Goal: Task Accomplishment & Management: Complete application form

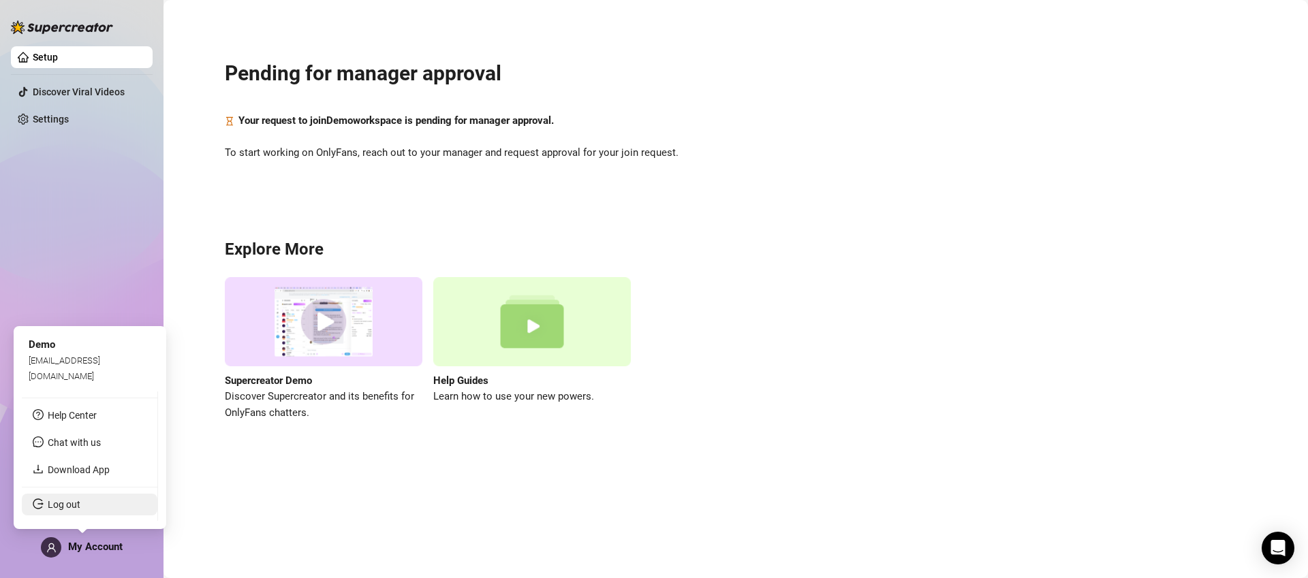
click at [77, 509] on link "Log out" at bounding box center [64, 504] width 33 height 11
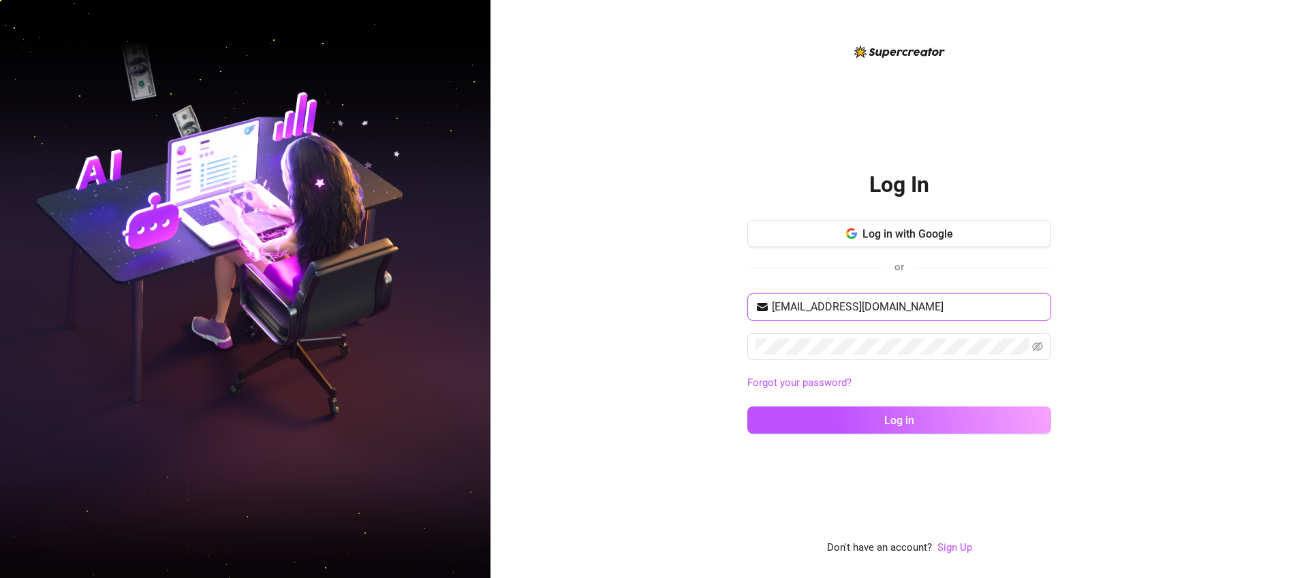
click at [941, 300] on input "[EMAIL_ADDRESS][DOMAIN_NAME]" at bounding box center [907, 307] width 271 height 16
click at [941, 302] on input "[EMAIL_ADDRESS][DOMAIN_NAME]" at bounding box center [907, 307] width 271 height 16
click at [942, 302] on input "[EMAIL_ADDRESS][DOMAIN_NAME]" at bounding box center [907, 307] width 271 height 16
click at [941, 302] on input "[EMAIL_ADDRESS][DOMAIN_NAME]" at bounding box center [907, 307] width 271 height 16
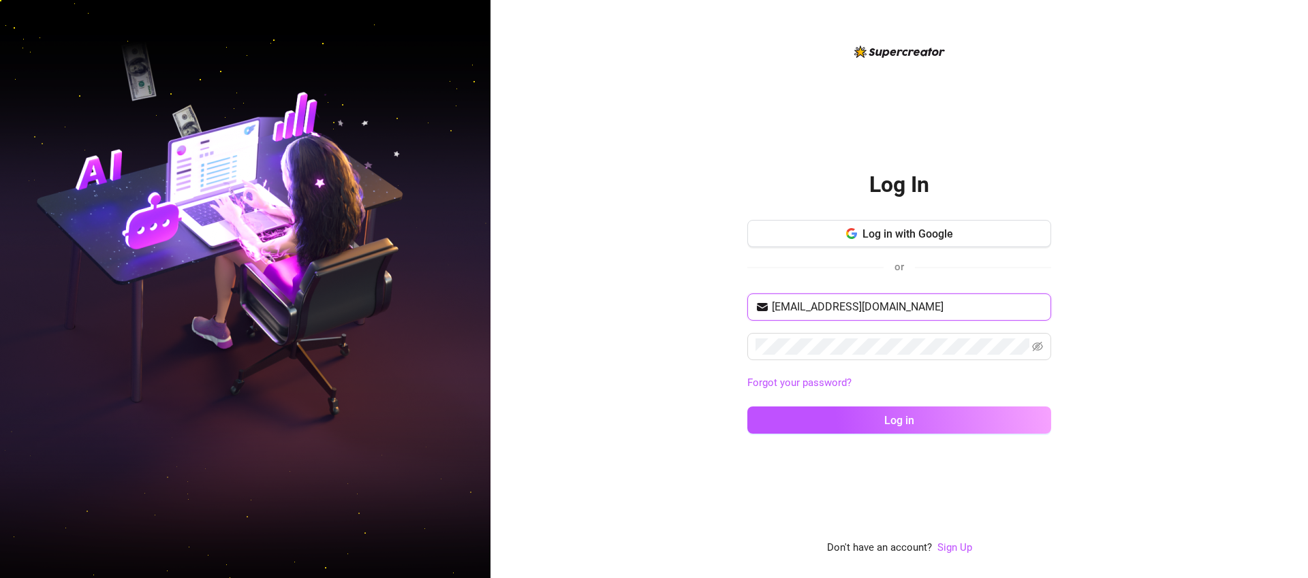
click at [941, 303] on input "[EMAIL_ADDRESS][DOMAIN_NAME]" at bounding box center [907, 307] width 271 height 16
click at [940, 303] on input "[EMAIL_ADDRESS][DOMAIN_NAME]" at bounding box center [907, 307] width 271 height 16
type input "[EMAIL_ADDRESS][DOMAIN_NAME]"
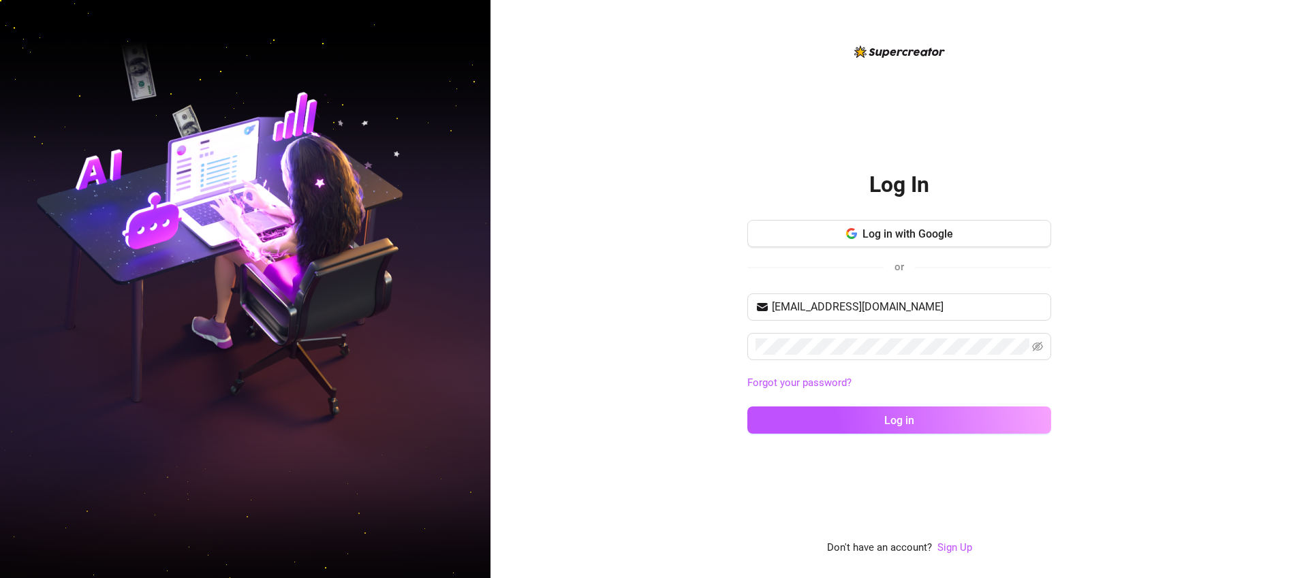
click at [580, 232] on div "Log In Log in with Google or [EMAIL_ADDRESS][DOMAIN_NAME] Forgot your password?…" at bounding box center [898, 289] width 817 height 578
click at [961, 544] on link "Sign Up" at bounding box center [954, 547] width 35 height 12
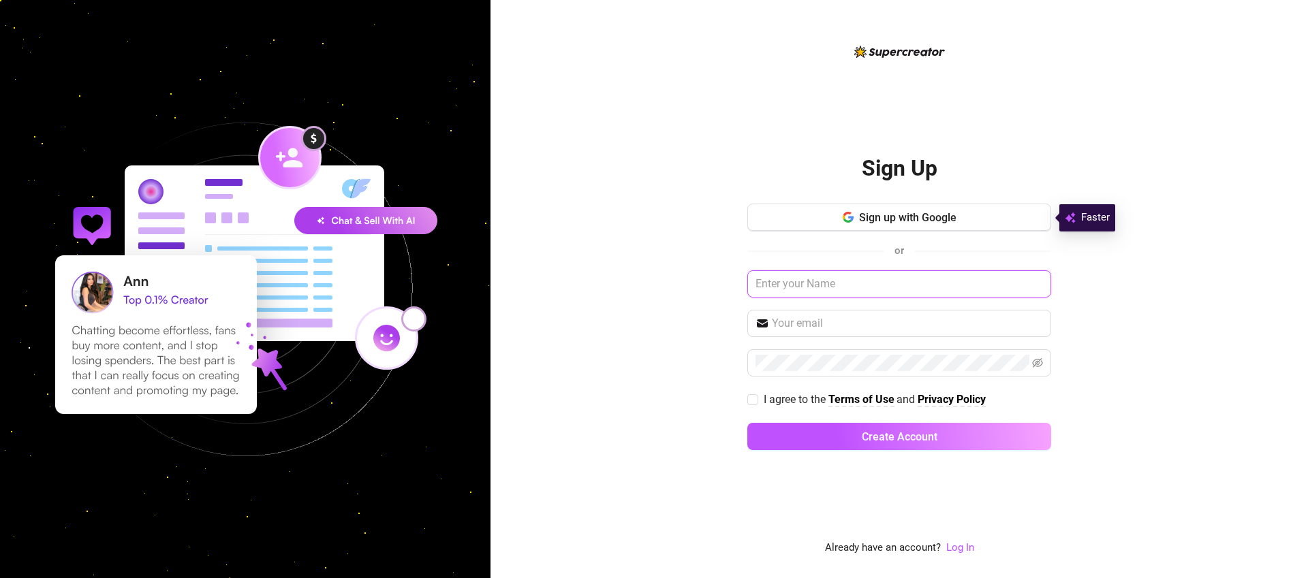
click at [857, 285] on input "text" at bounding box center [899, 283] width 304 height 27
type input "Josephnew"
type input "[EMAIL_ADDRESS][DOMAIN_NAME]"
click at [789, 399] on span "I agree to the" at bounding box center [795, 399] width 65 height 13
click at [757, 399] on input "I agree to the Terms of Use and Privacy Policy" at bounding box center [752, 399] width 10 height 10
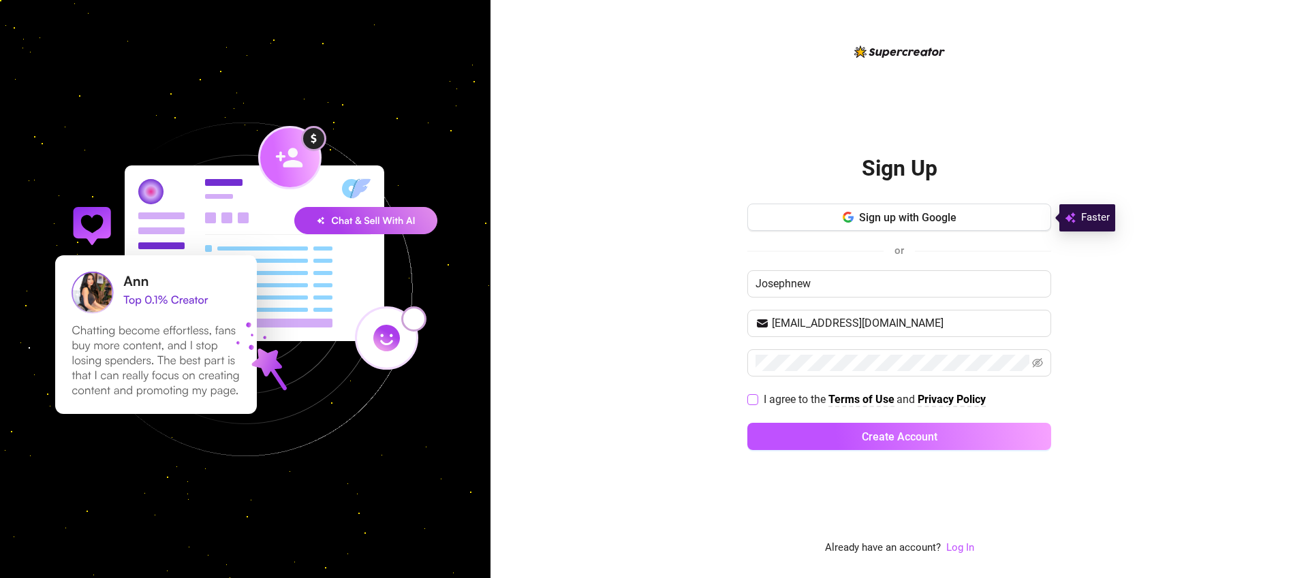
checkbox input "true"
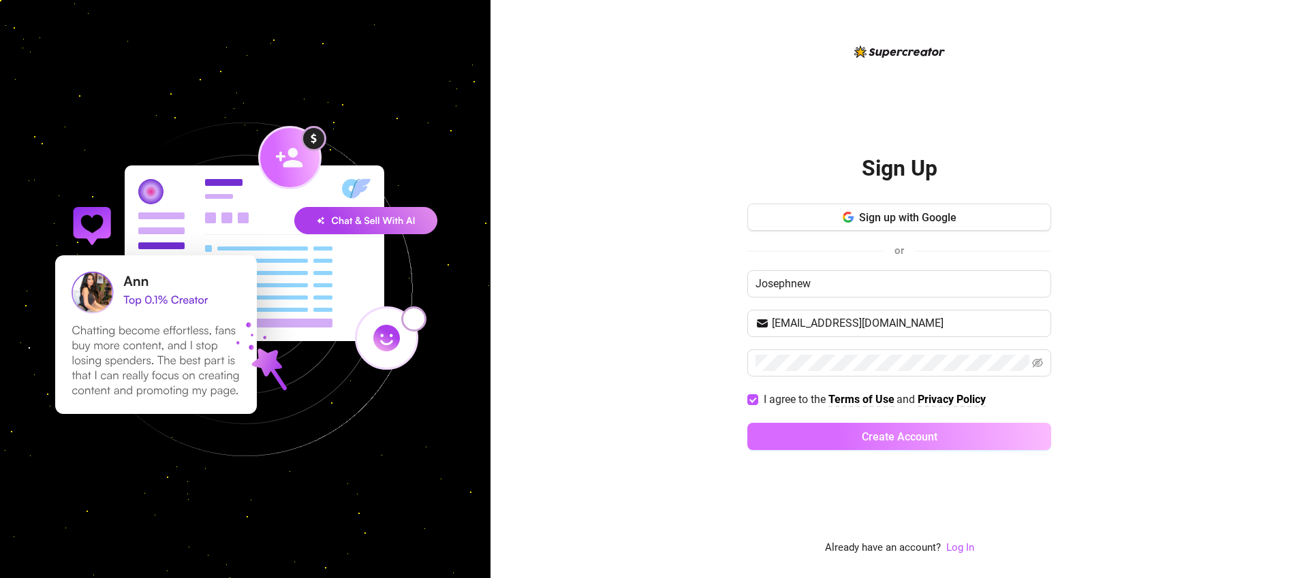
click at [929, 434] on span "Create Account" at bounding box center [900, 436] width 76 height 13
